Goal: Navigation & Orientation: Find specific page/section

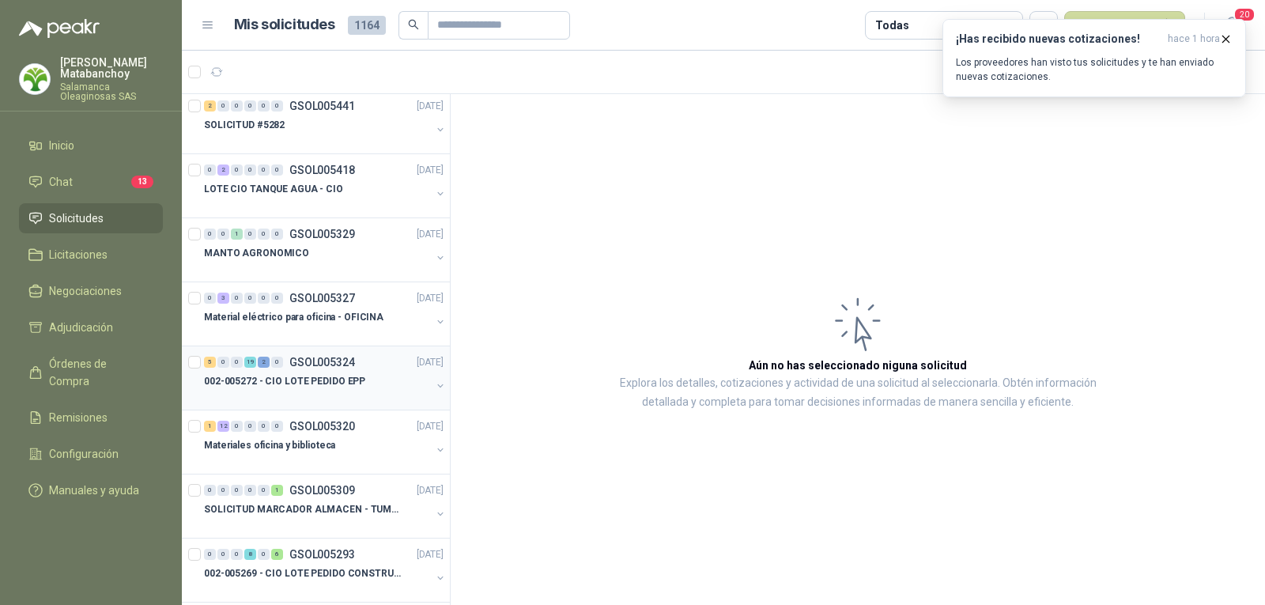
scroll to position [791, 0]
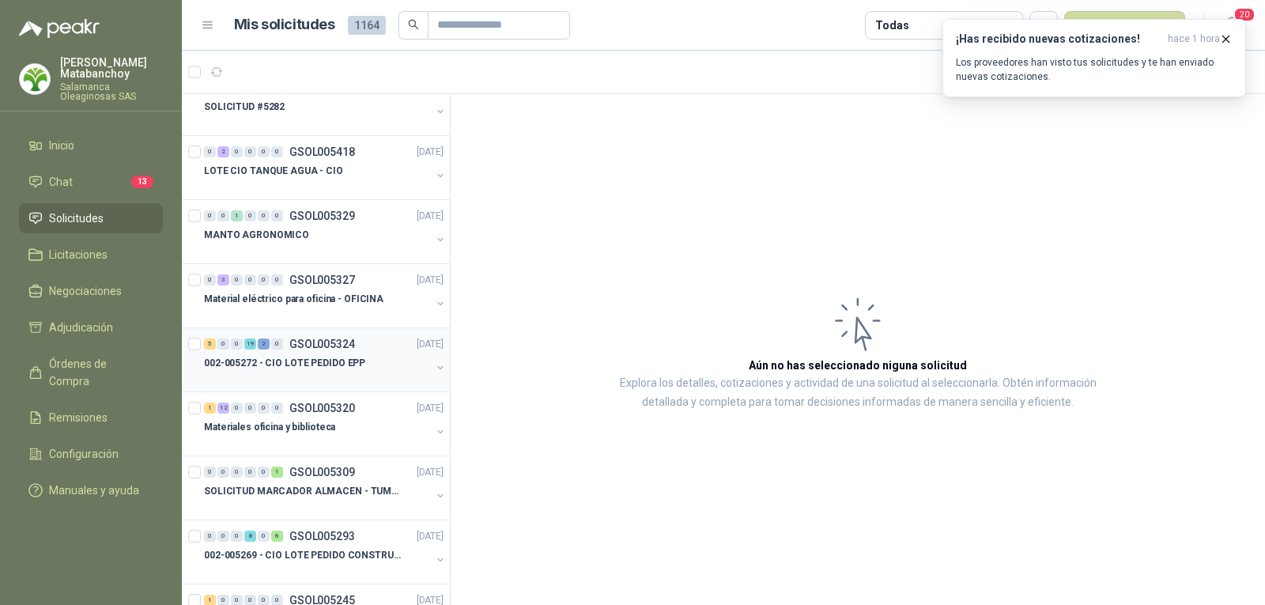
click at [307, 378] on div at bounding box center [317, 378] width 227 height 13
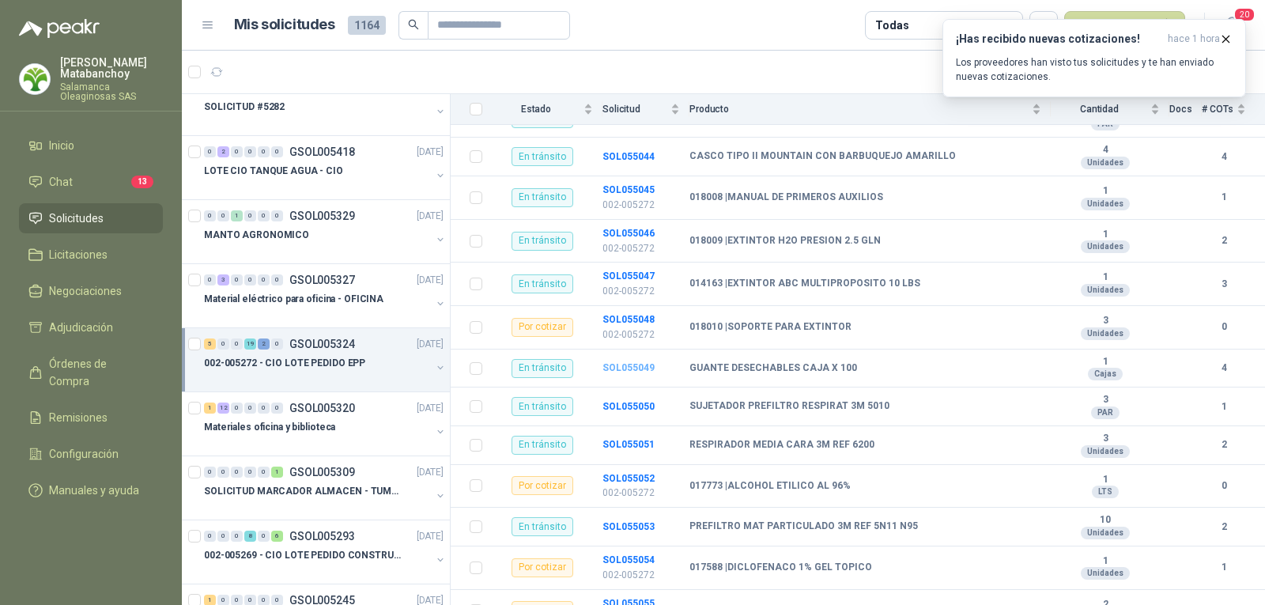
scroll to position [395, 0]
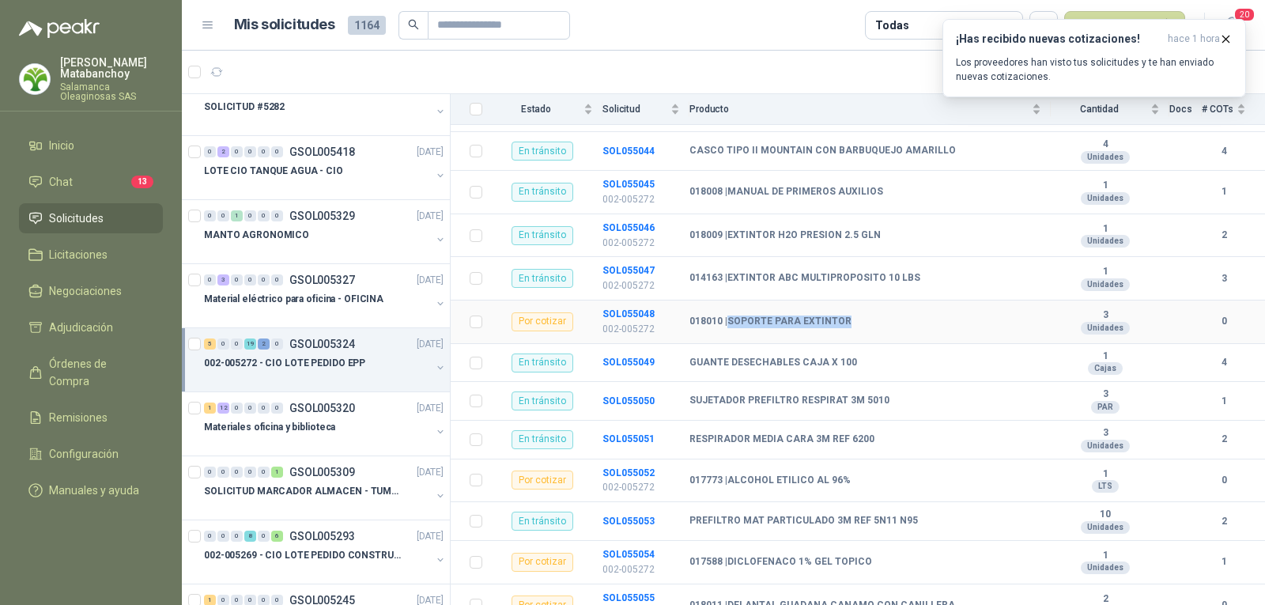
drag, startPoint x: 731, startPoint y: 308, endPoint x: 866, endPoint y: 305, distance: 135.2
click at [866, 315] on div "018010 | SOPORTE PARA EXTINTOR" at bounding box center [866, 321] width 352 height 13
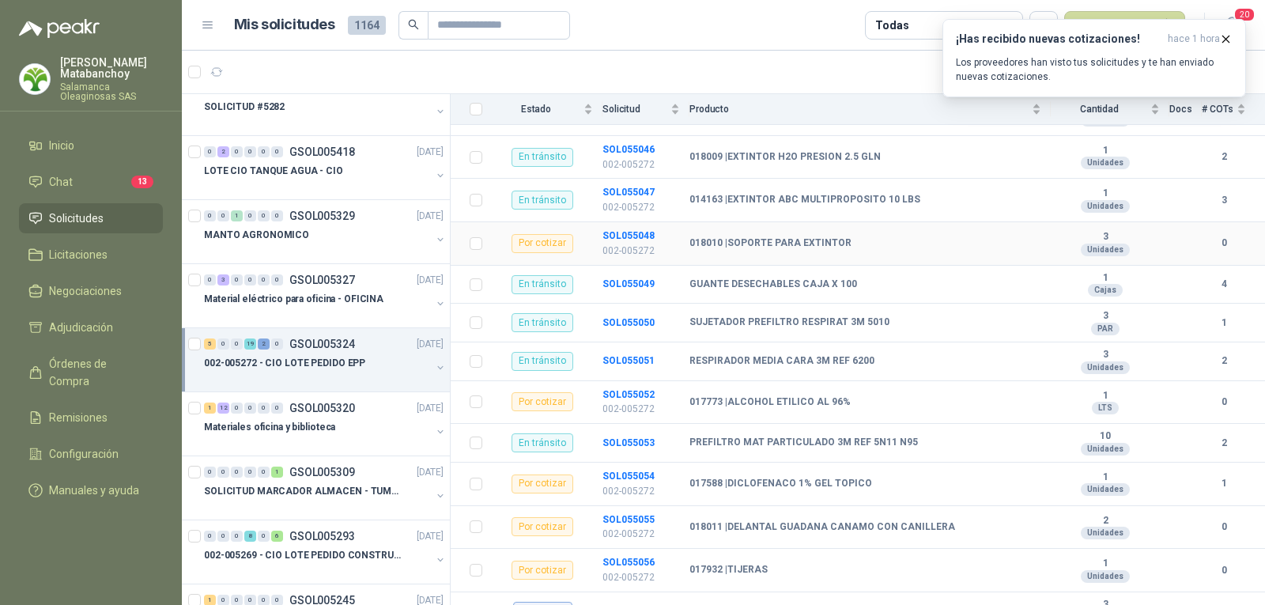
scroll to position [474, 0]
drag, startPoint x: 727, startPoint y: 386, endPoint x: 857, endPoint y: 387, distance: 130.5
click at [857, 395] on div "017773 | ALCOHOL ETILICO AL 96%" at bounding box center [866, 401] width 352 height 13
drag, startPoint x: 1090, startPoint y: 381, endPoint x: 1108, endPoint y: 381, distance: 17.4
click at [1108, 389] on b "1" at bounding box center [1105, 395] width 109 height 13
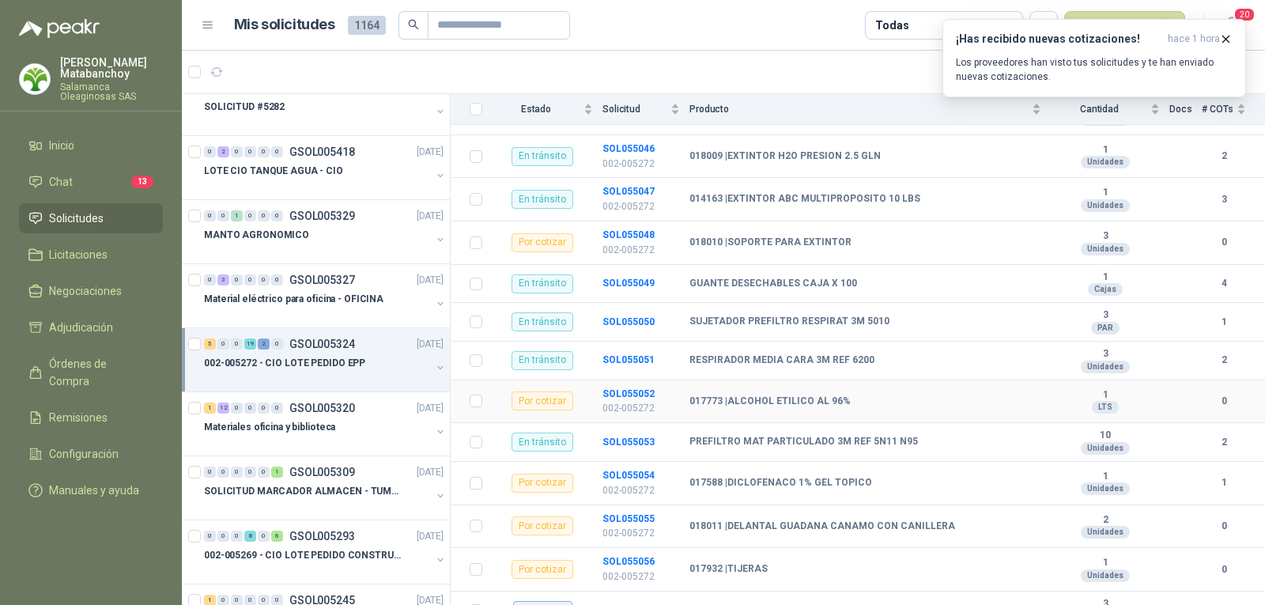
click at [896, 403] on td "017773 | ALCOHOL ETILICO AL 96%" at bounding box center [870, 401] width 361 height 43
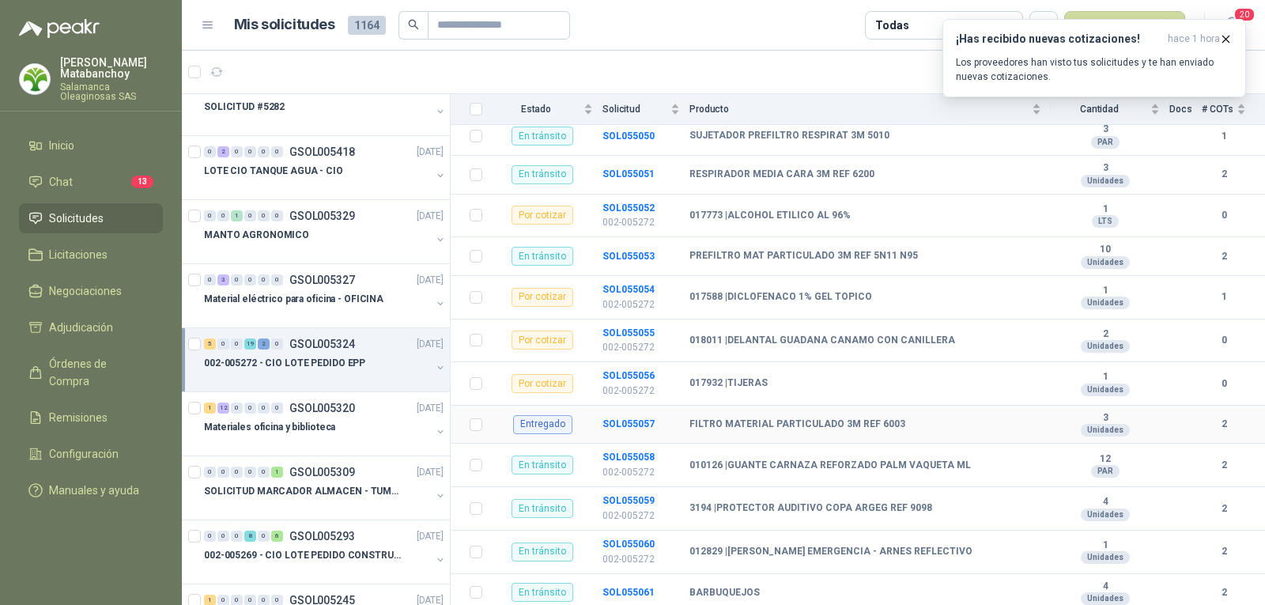
scroll to position [633, 0]
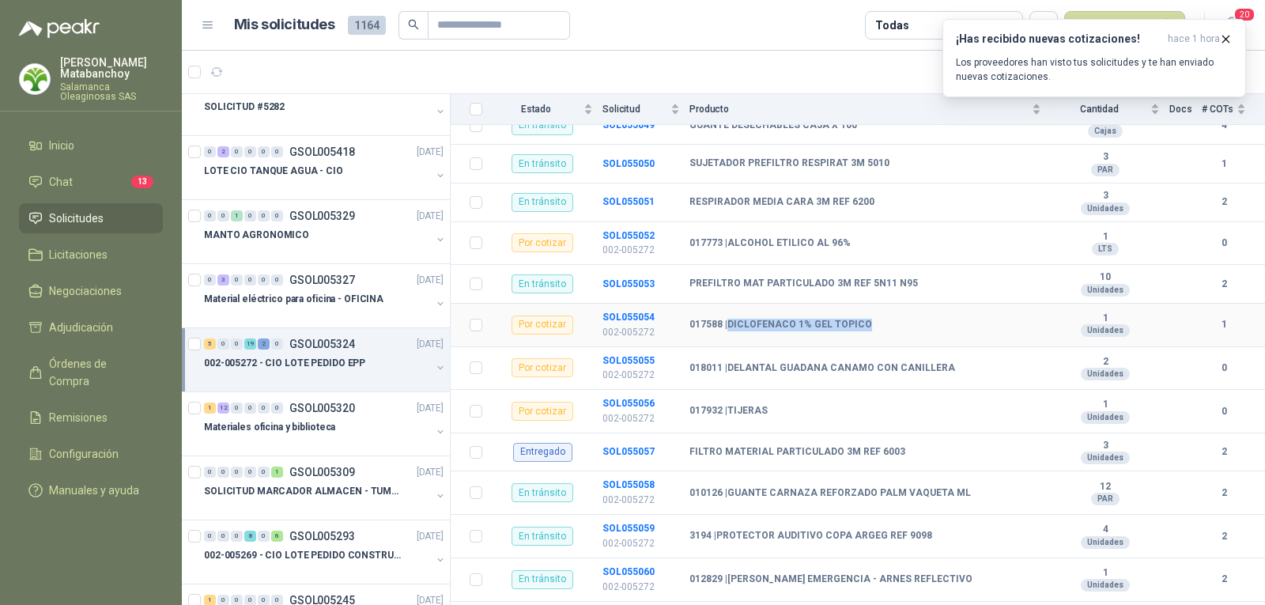
drag, startPoint x: 729, startPoint y: 311, endPoint x: 886, endPoint y: 309, distance: 156.6
click at [886, 319] on div "017588 | DICLOFENACO 1% GEL TOPICO" at bounding box center [866, 325] width 352 height 13
drag, startPoint x: 1089, startPoint y: 302, endPoint x: 1098, endPoint y: 302, distance: 9.5
click at [1098, 312] on b "1" at bounding box center [1105, 318] width 109 height 13
click at [731, 319] on b "017588 | DICLOFENACO 1% GEL TOPICO" at bounding box center [781, 325] width 183 height 13
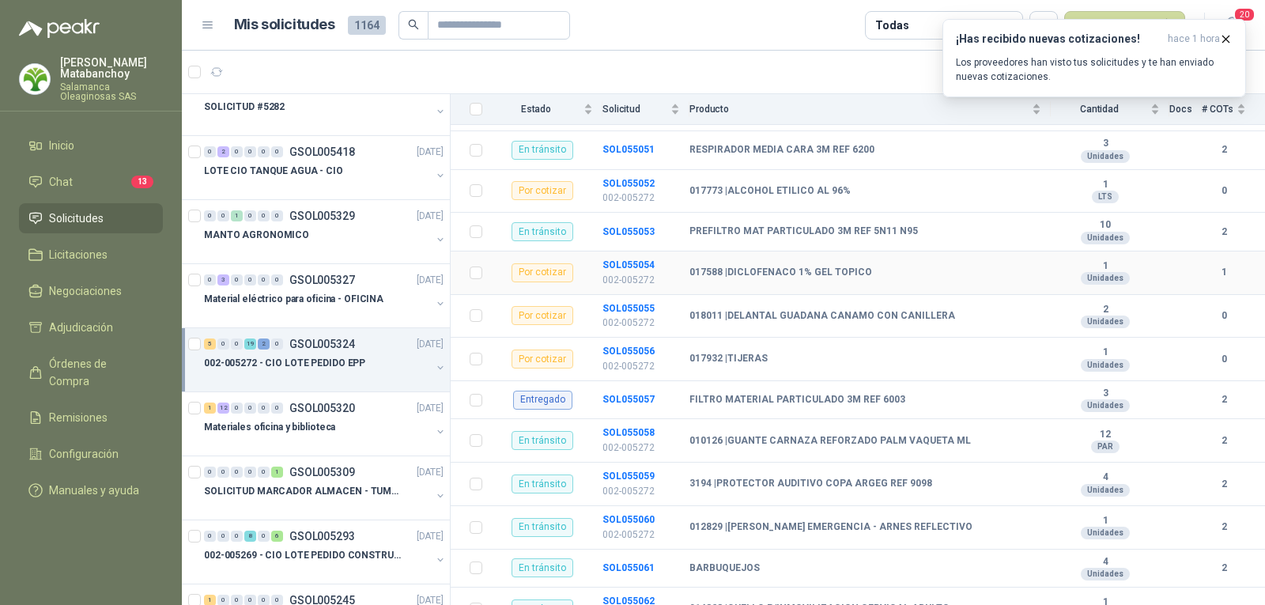
scroll to position [712, 0]
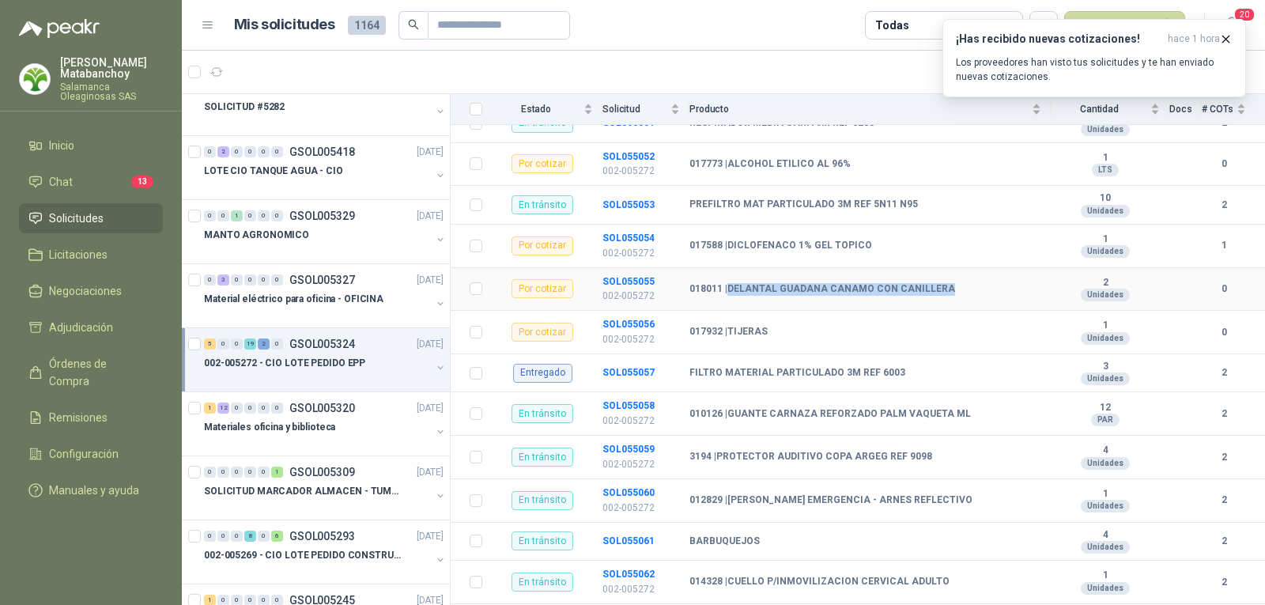
drag, startPoint x: 729, startPoint y: 271, endPoint x: 943, endPoint y: 273, distance: 213.5
click at [943, 283] on div "018011 | DELANTAL GUADANA CANAMO CON CANILLERA" at bounding box center [866, 289] width 352 height 13
drag, startPoint x: 829, startPoint y: 272, endPoint x: 914, endPoint y: 272, distance: 84.6
click at [911, 283] on b "018011 | DELANTAL GUADANA CANAMO CON CANILLERA" at bounding box center [823, 289] width 266 height 13
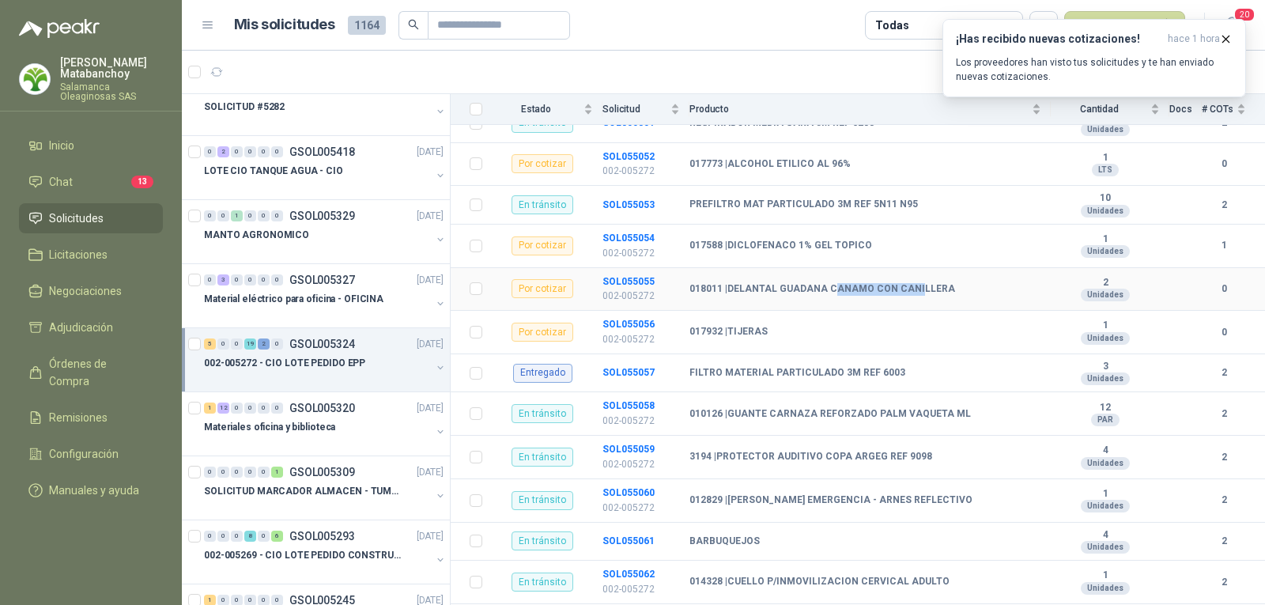
click at [914, 283] on b "018011 | DELANTAL GUADANA CANAMO CON CANILLERA" at bounding box center [823, 289] width 266 height 13
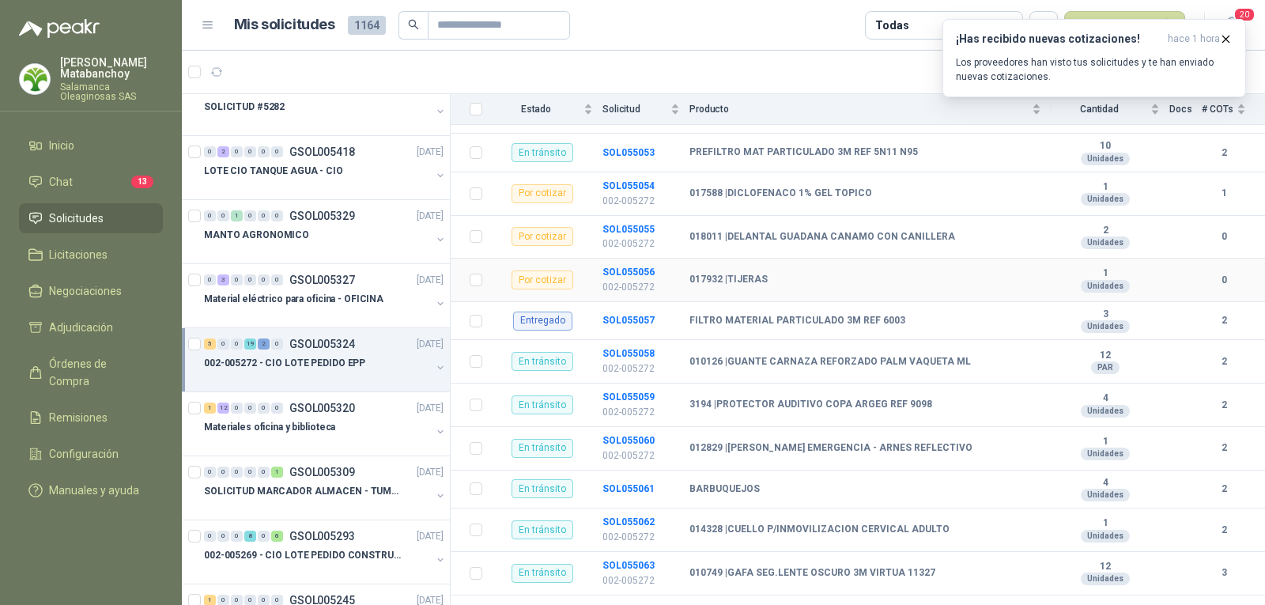
scroll to position [805, 0]
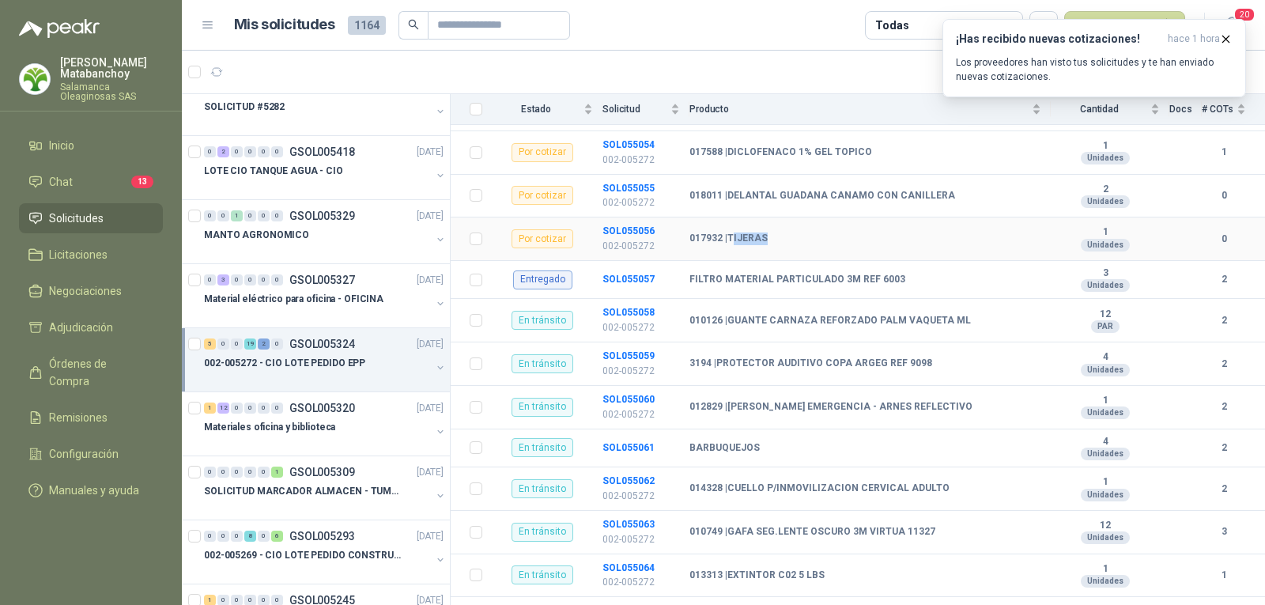
drag, startPoint x: 776, startPoint y: 225, endPoint x: 736, endPoint y: 225, distance: 39.5
click at [736, 232] on div "017932 | TIJERAS" at bounding box center [866, 238] width 352 height 13
click at [737, 232] on b "017932 | TIJERAS" at bounding box center [729, 238] width 78 height 13
click at [826, 232] on div "017932 | TIJERAS" at bounding box center [866, 238] width 352 height 13
click at [622, 274] on b "SOL055057" at bounding box center [629, 279] width 52 height 11
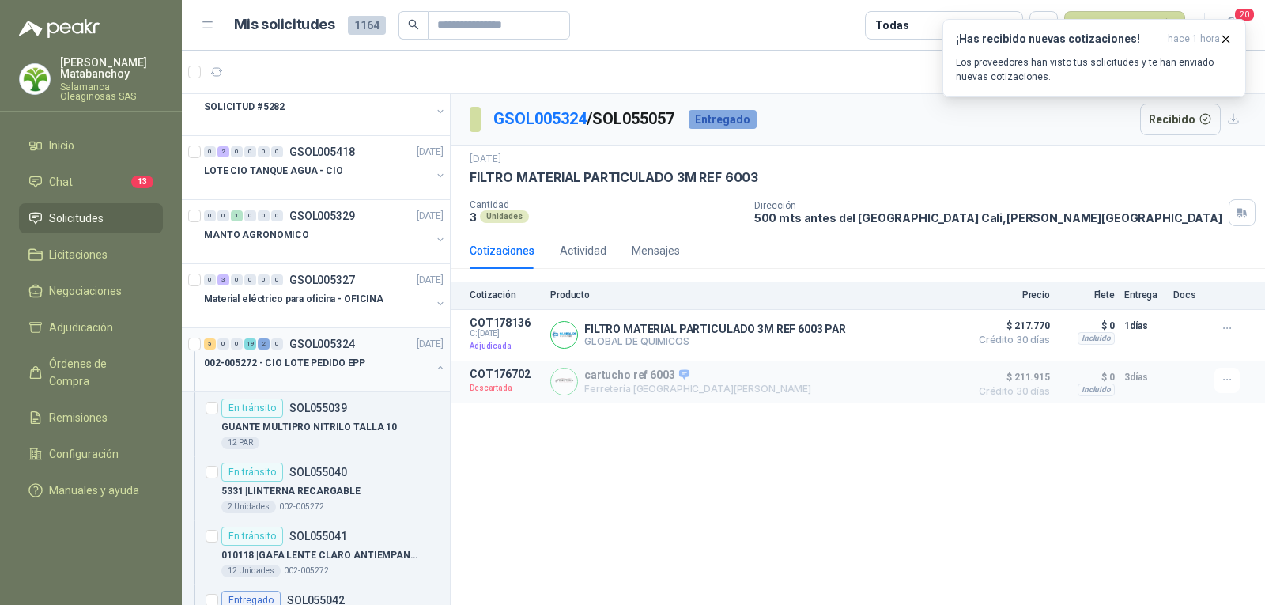
click at [363, 372] on div at bounding box center [317, 378] width 227 height 13
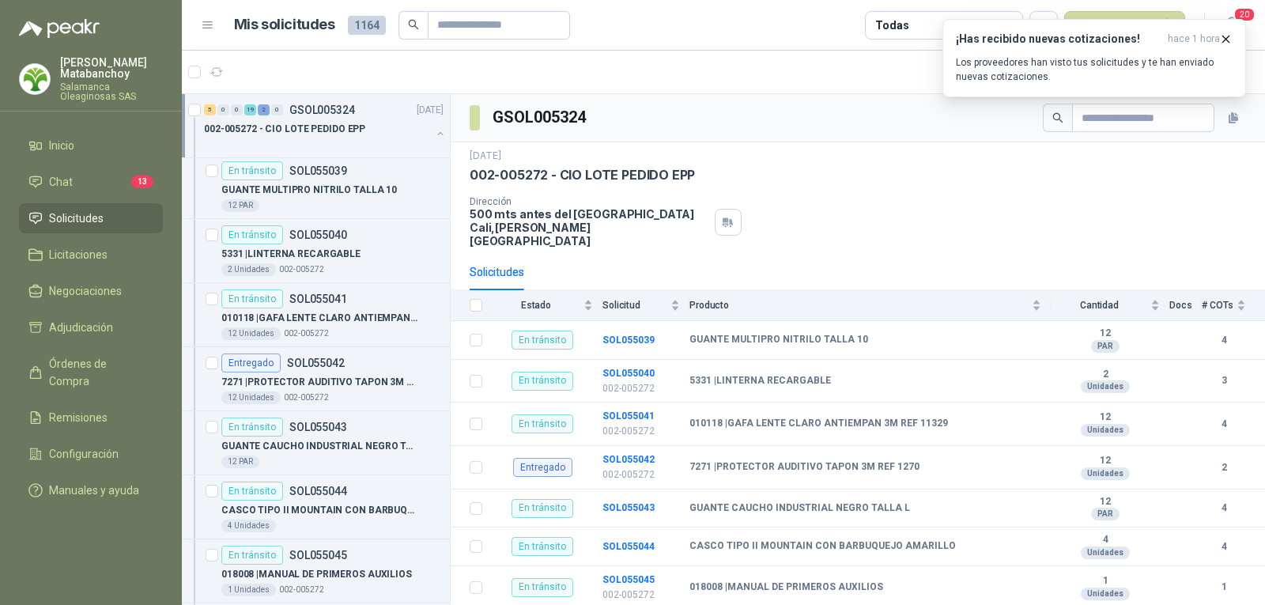
click at [434, 134] on button "button" at bounding box center [440, 133] width 13 height 13
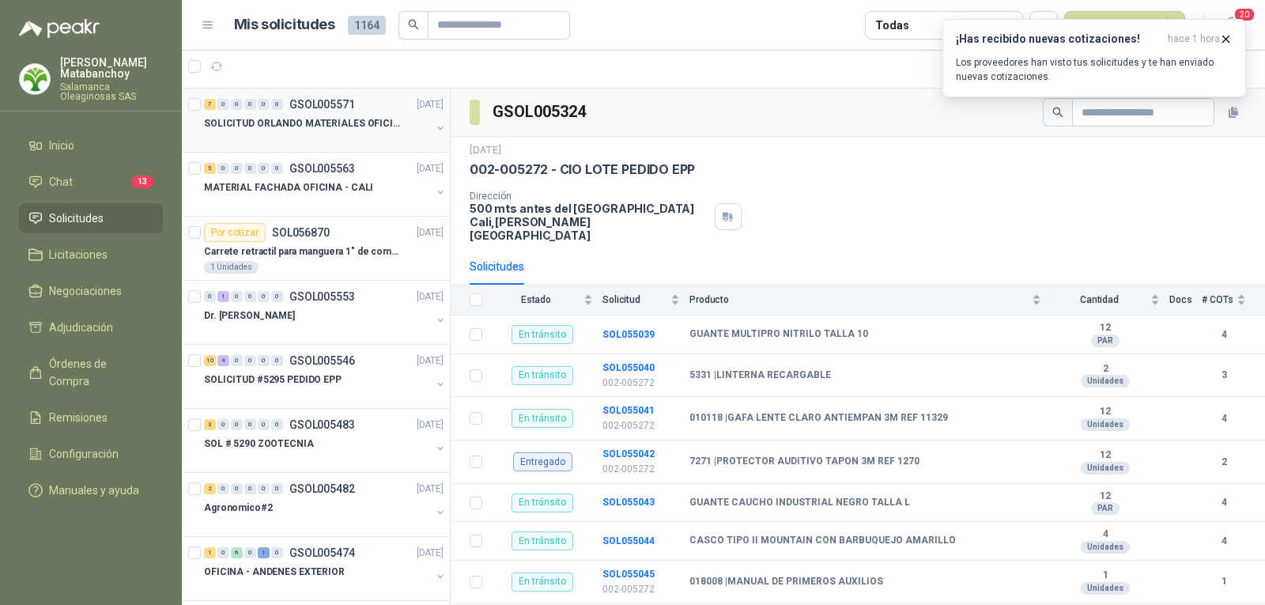
click at [372, 129] on p "SOLICITUD ORLANDO MATERIALES OFICINA - CALI" at bounding box center [302, 123] width 197 height 15
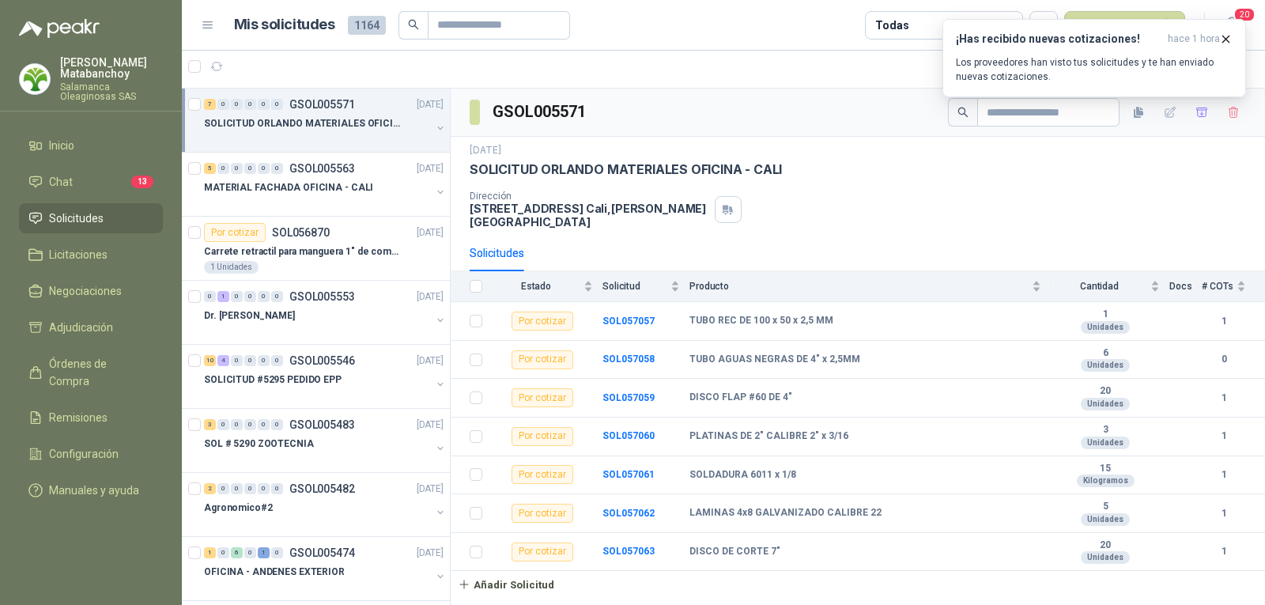
click at [66, 210] on span "Solicitudes" at bounding box center [76, 218] width 55 height 17
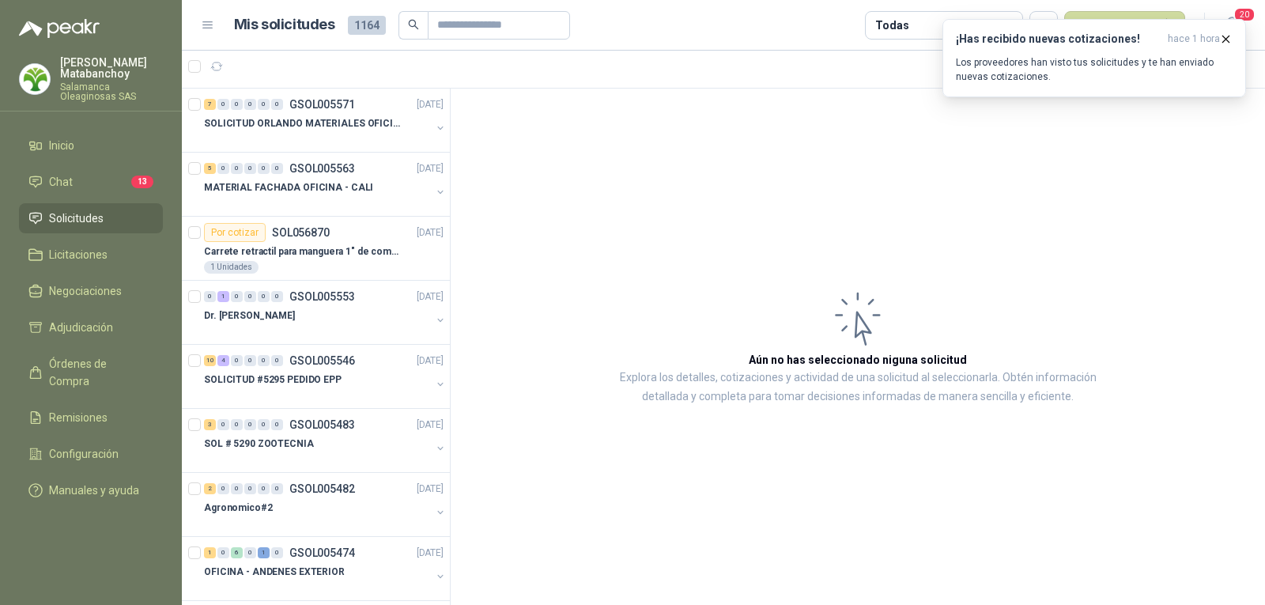
click at [634, 220] on article "Aún no has seleccionado niguna solicitud Explora los detalles, cotizaciones y a…" at bounding box center [858, 347] width 814 height 516
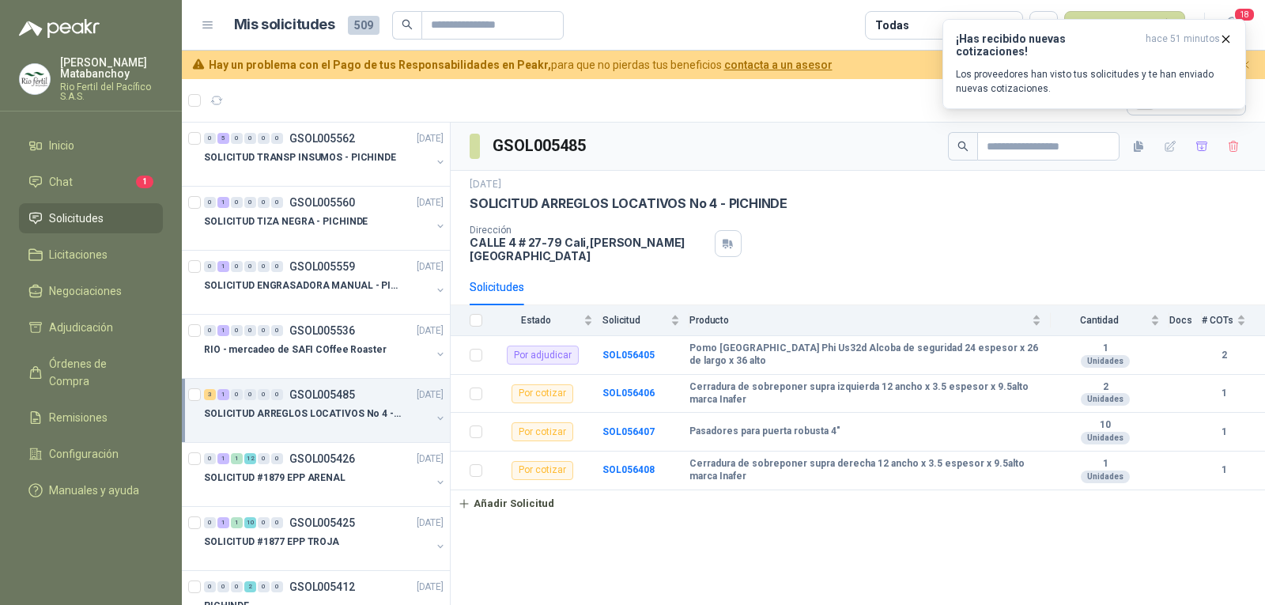
click at [79, 216] on span "Solicitudes" at bounding box center [76, 218] width 55 height 17
